Goal: Complete application form: Complete application form

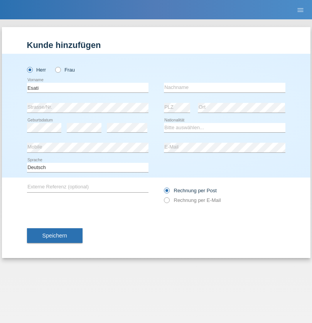
type input "Esati"
click at [225, 87] on input "text" at bounding box center [225, 88] width 122 height 10
type input "Samir"
select select "RS"
select select "C"
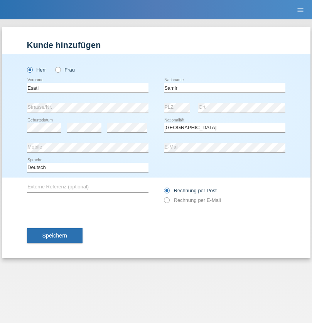
select select "01"
select select "02"
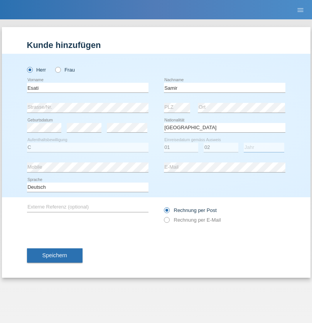
select select "2010"
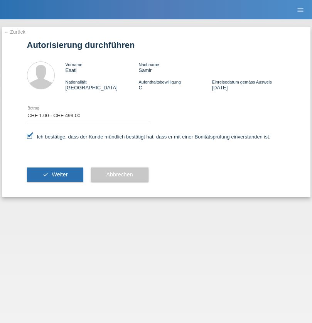
select select "1"
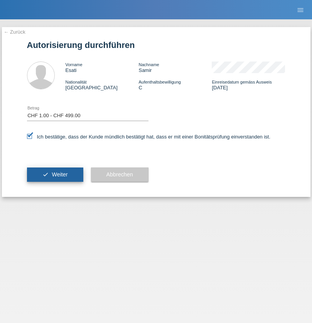
click at [55, 174] on span "Weiter" at bounding box center [60, 174] width 16 height 6
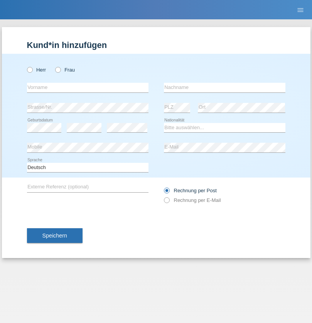
radio input "true"
click at [88, 87] on input "text" at bounding box center [88, 88] width 122 height 10
type input "[PERSON_NAME]"
click at [225, 87] on input "text" at bounding box center [225, 88] width 122 height 10
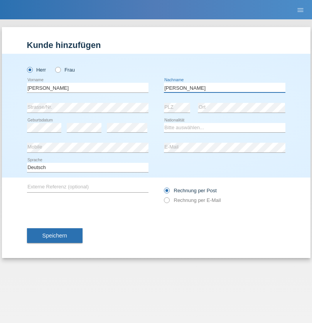
type input "Sycz"
select select "PL"
select select "C"
select select "03"
select select "06"
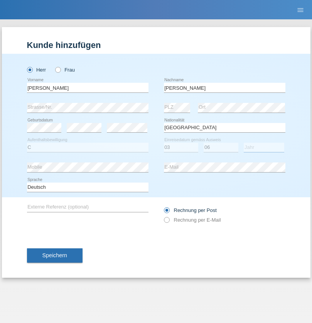
select select "2021"
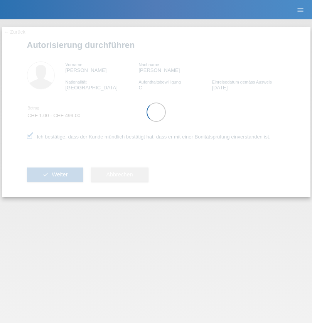
select select "1"
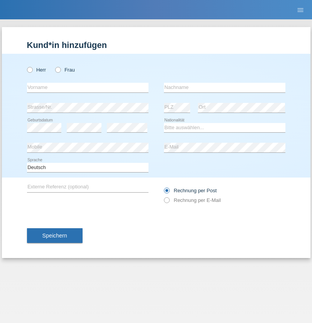
radio input "true"
click at [88, 87] on input "text" at bounding box center [88, 88] width 122 height 10
type input "Csaba"
click at [225, 87] on input "text" at bounding box center [225, 88] width 122 height 10
type input "Boros"
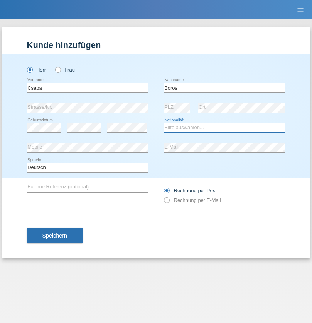
select select "CH"
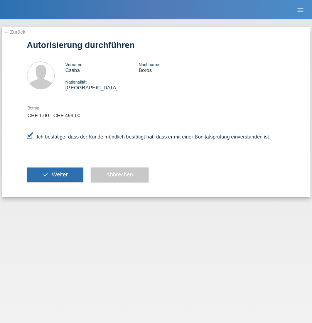
select select "1"
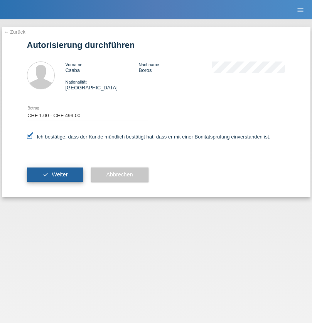
click at [55, 174] on span "Weiter" at bounding box center [60, 174] width 16 height 6
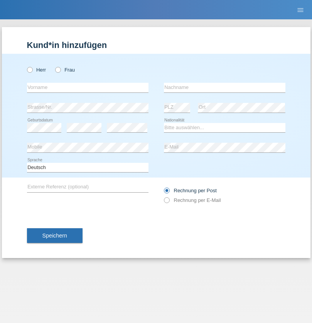
radio input "true"
click at [88, 87] on input "text" at bounding box center [88, 88] width 122 height 10
type input "Rolf"
click at [225, 87] on input "text" at bounding box center [225, 88] width 122 height 10
type input "Schuster"
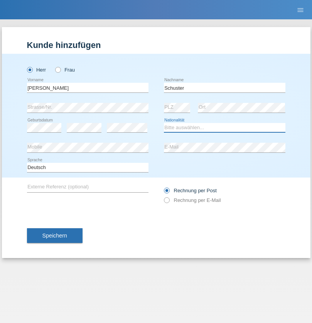
select select "CH"
